Goal: Task Accomplishment & Management: Use online tool/utility

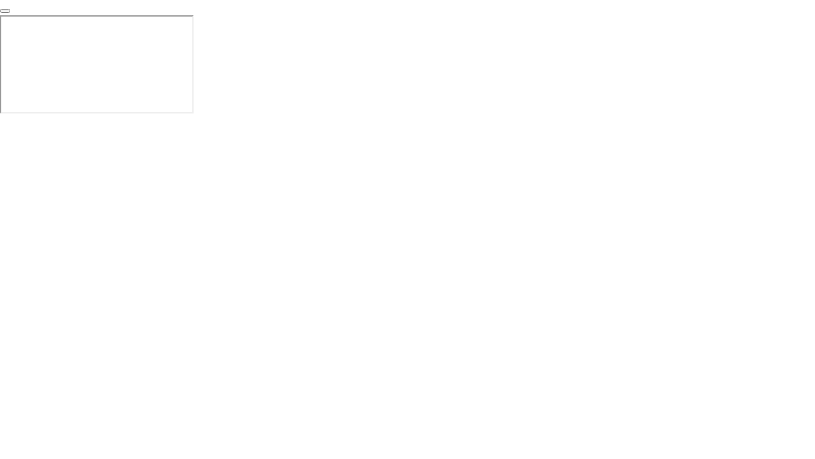
click div "End Proctoring Session"
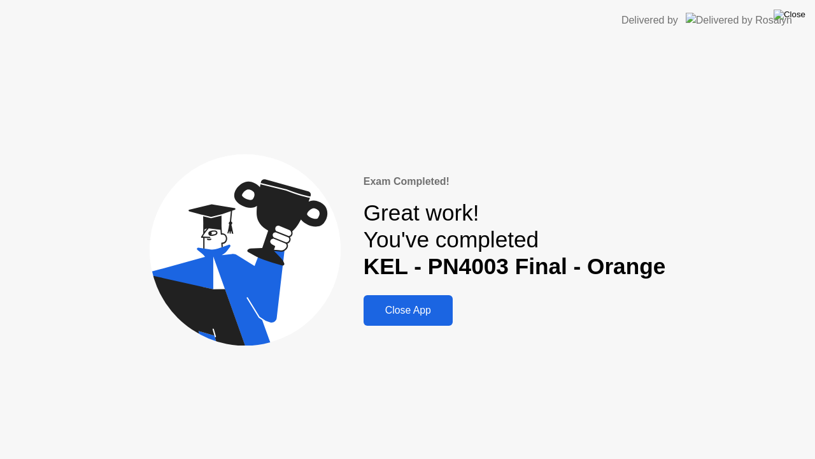
click at [799, 17] on img at bounding box center [790, 15] width 32 height 10
click at [410, 312] on div "Close App" at bounding box center [409, 309] width 82 height 11
